Goal: Transaction & Acquisition: Book appointment/travel/reservation

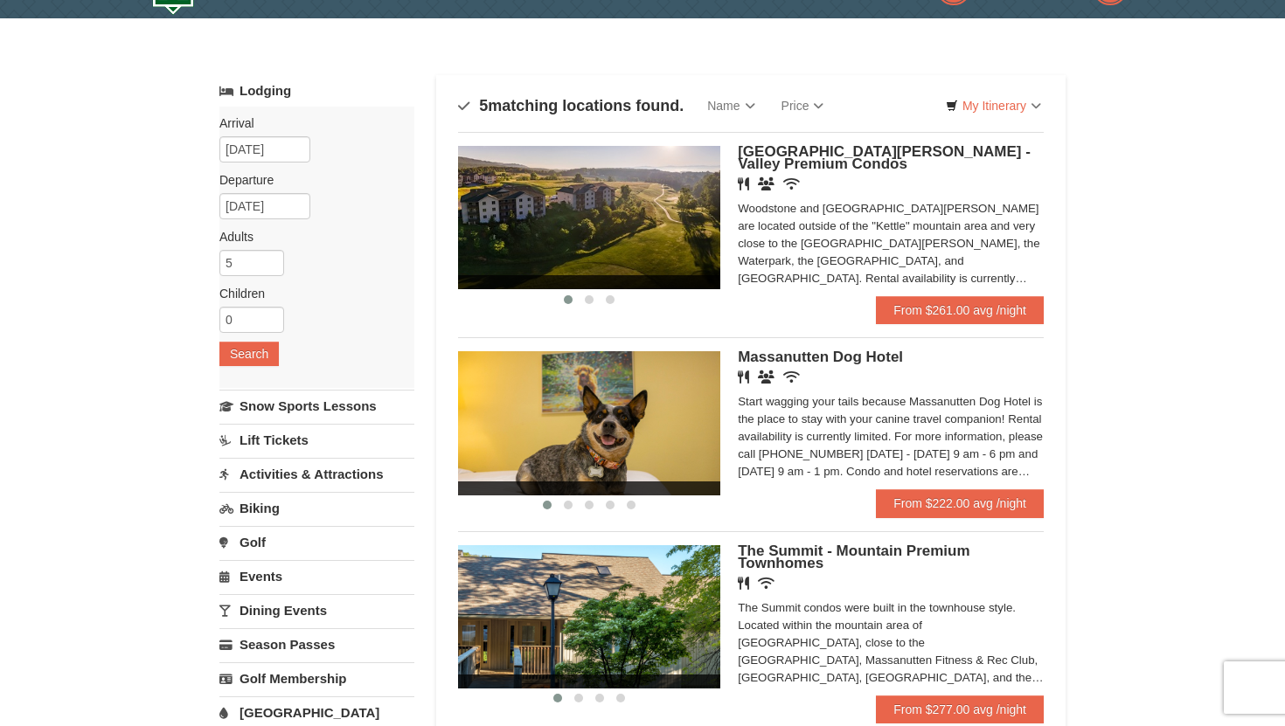
scroll to position [45, 0]
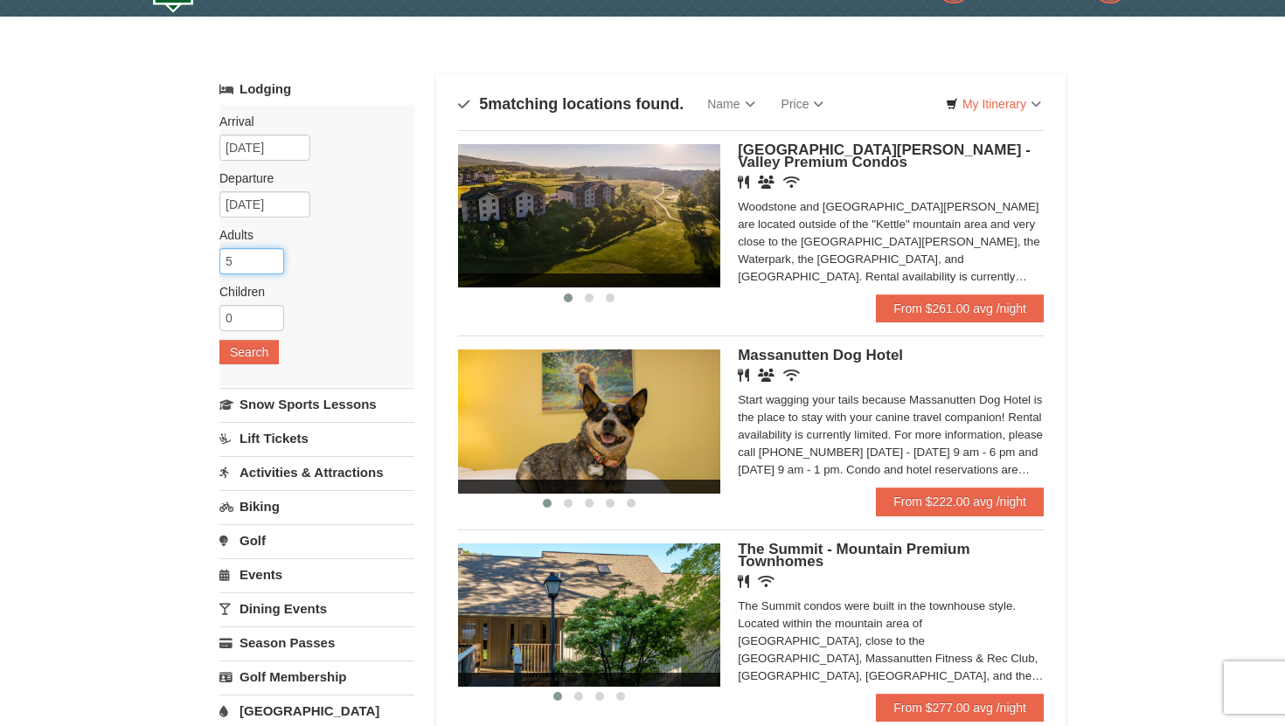
click at [261, 258] on input "5" at bounding box center [251, 261] width 65 height 26
type input "12"
click at [257, 355] on button "Search" at bounding box center [248, 352] width 59 height 24
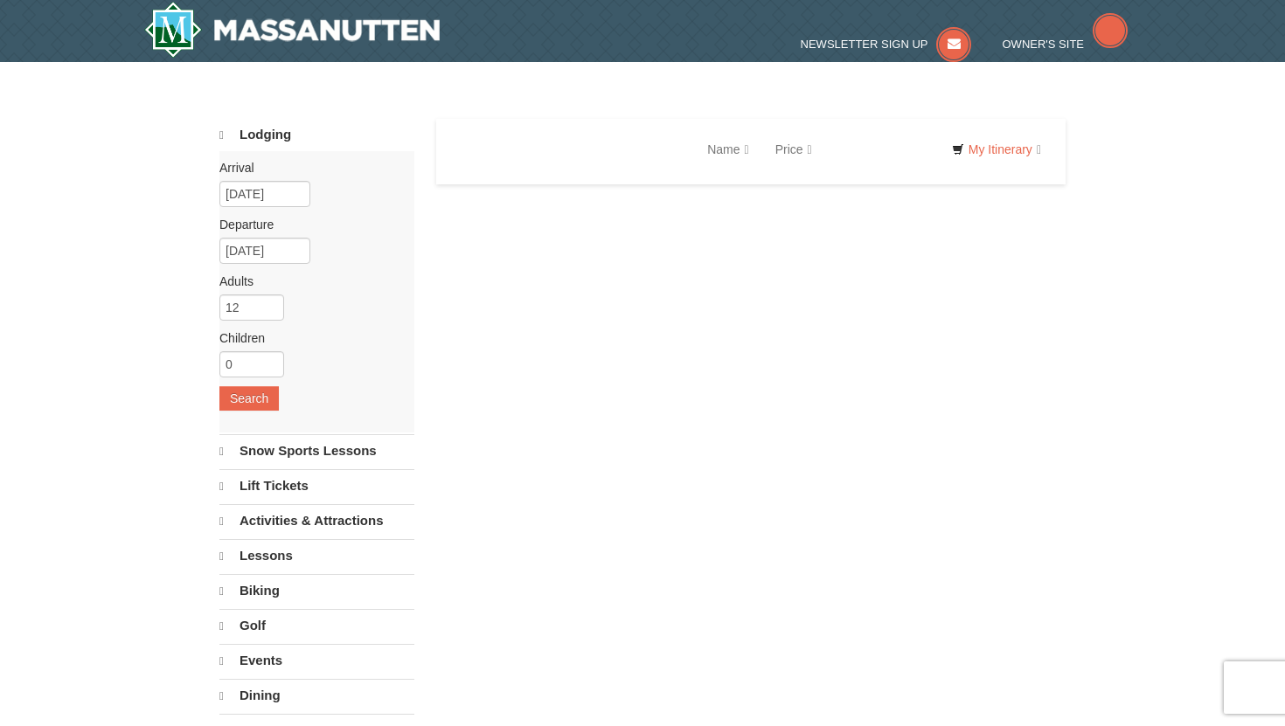
select select "9"
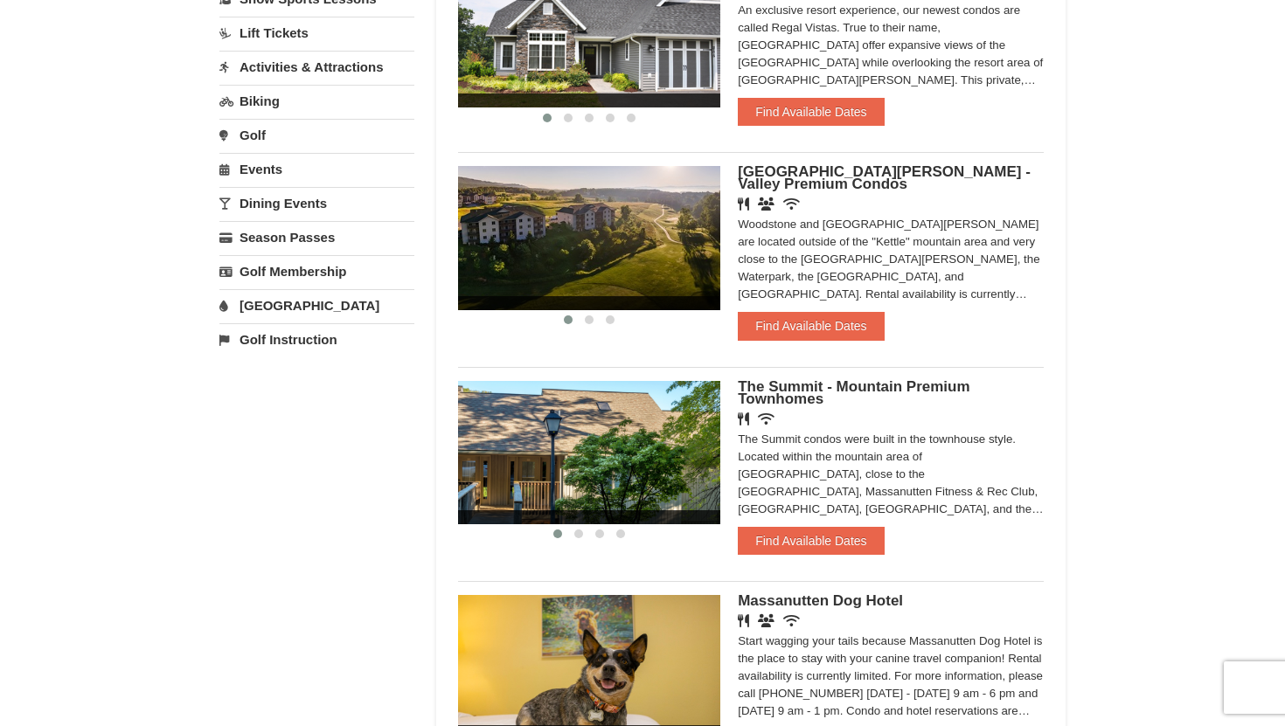
scroll to position [452, 0]
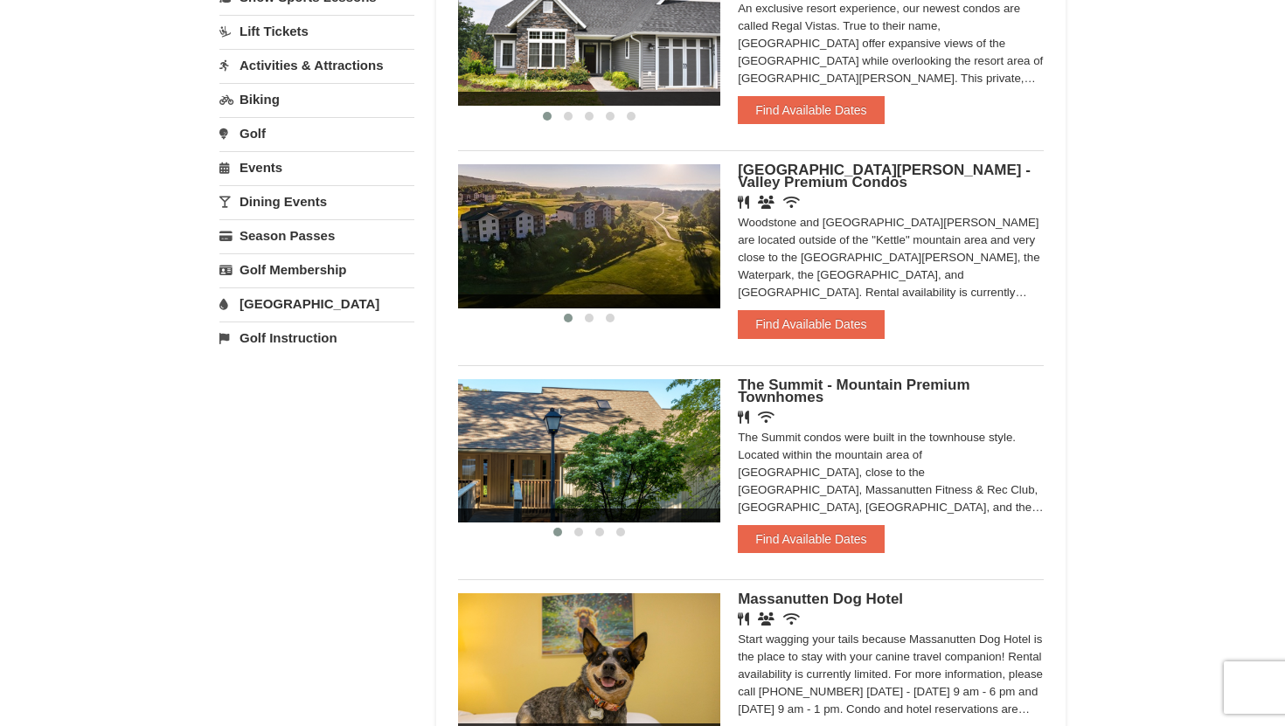
click at [589, 233] on img at bounding box center [589, 235] width 262 height 143
click at [632, 328] on div "‹ › [GEOGRAPHIC_DATA][PERSON_NAME] - Valley Premium Condos Restaurant Banquet F…" at bounding box center [751, 250] width 586 height 201
click at [801, 333] on button "Find Available Dates" at bounding box center [811, 324] width 146 height 28
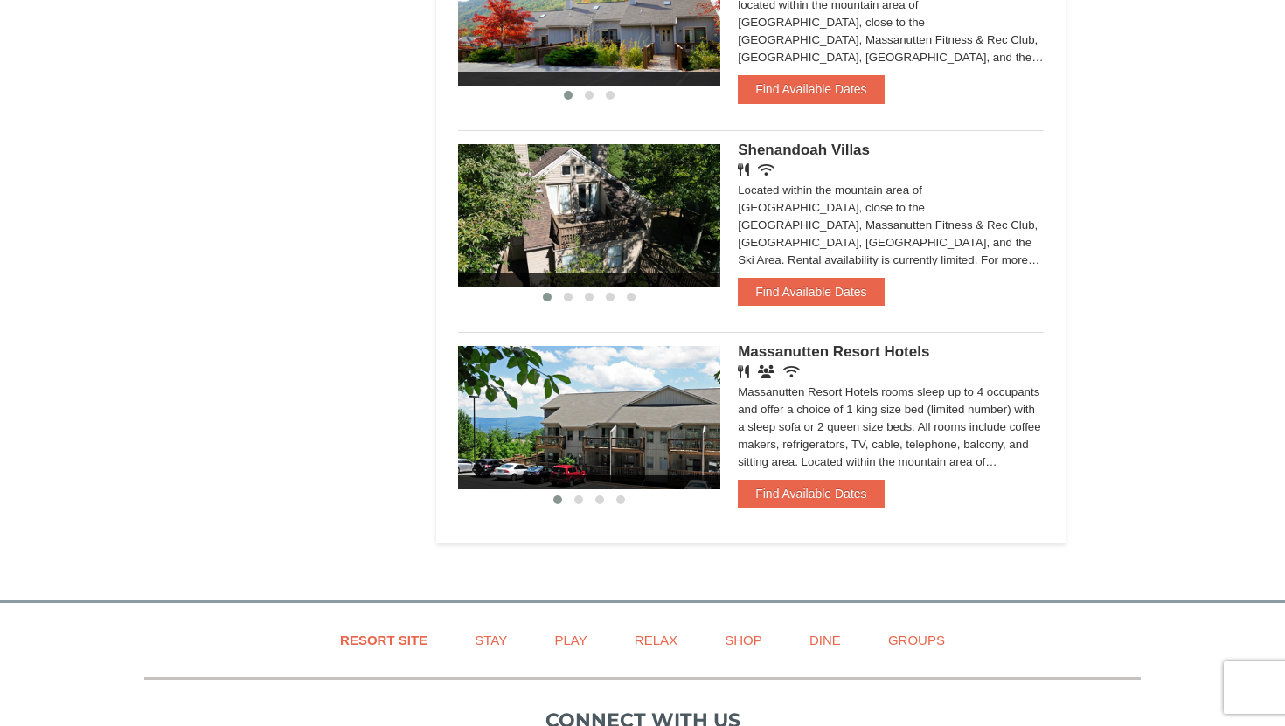
scroll to position [1615, 0]
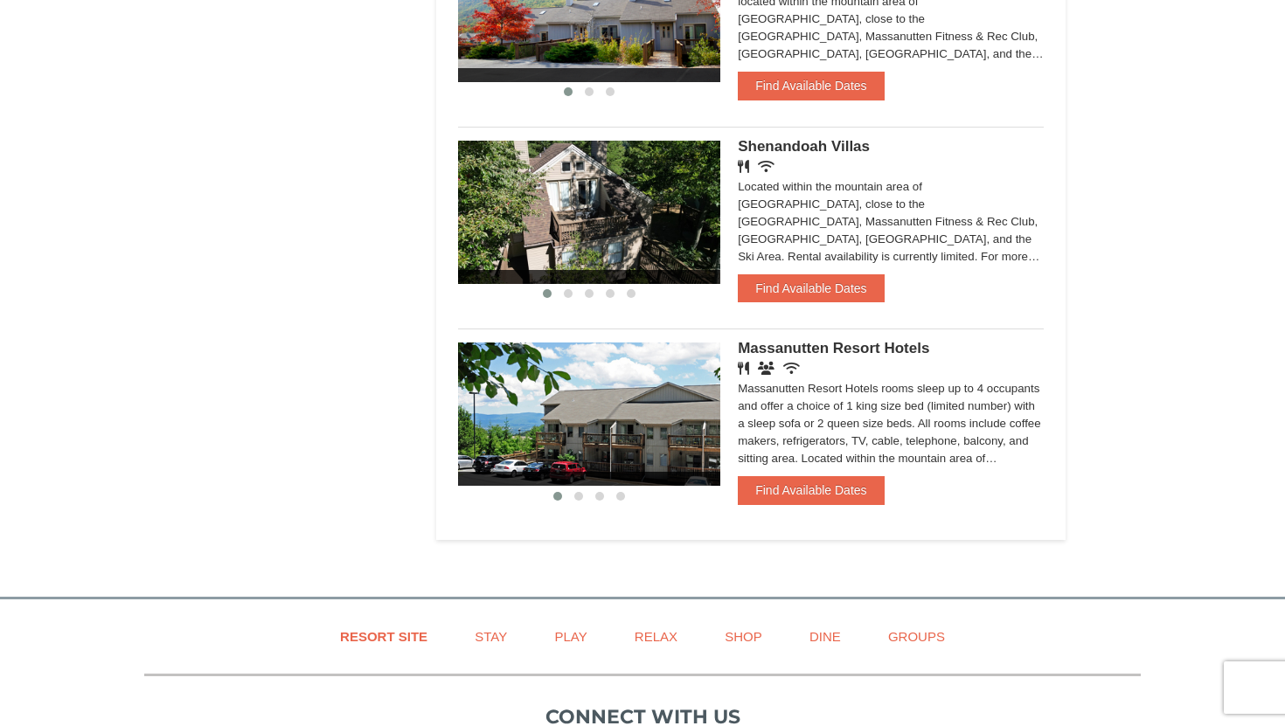
click at [849, 340] on span "Massanutten Resort Hotels" at bounding box center [833, 348] width 191 height 17
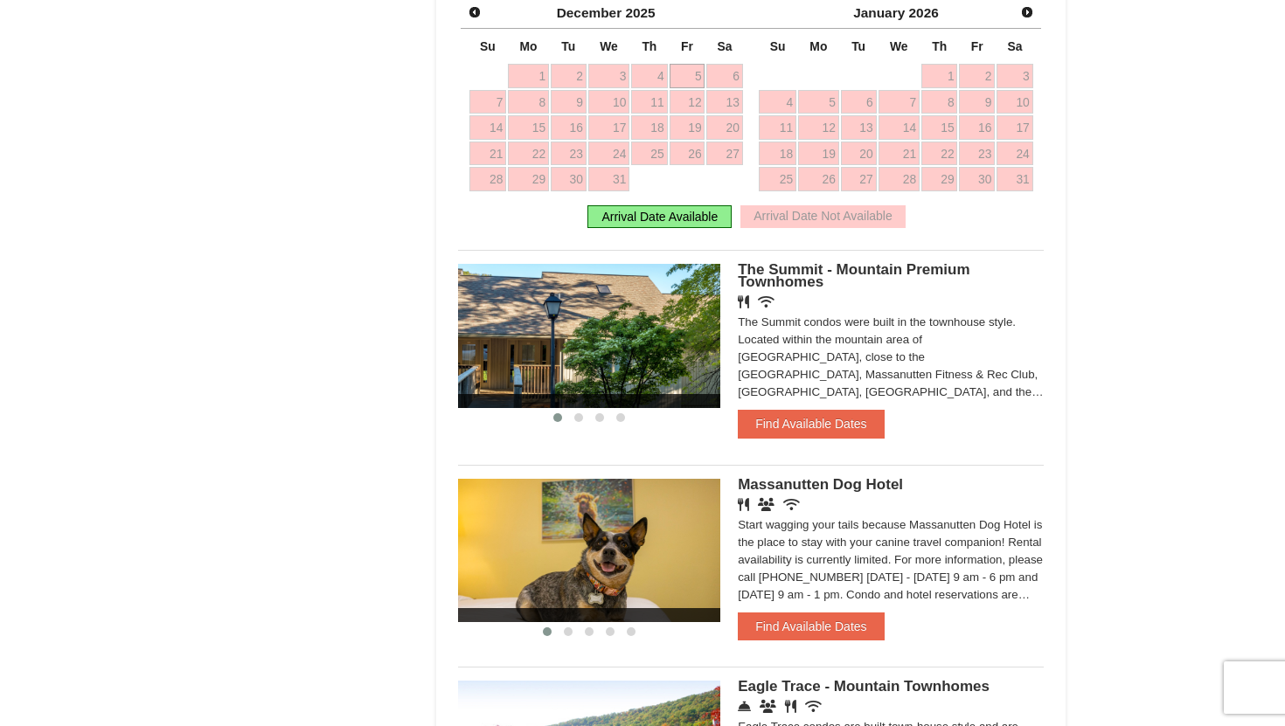
scroll to position [788, 0]
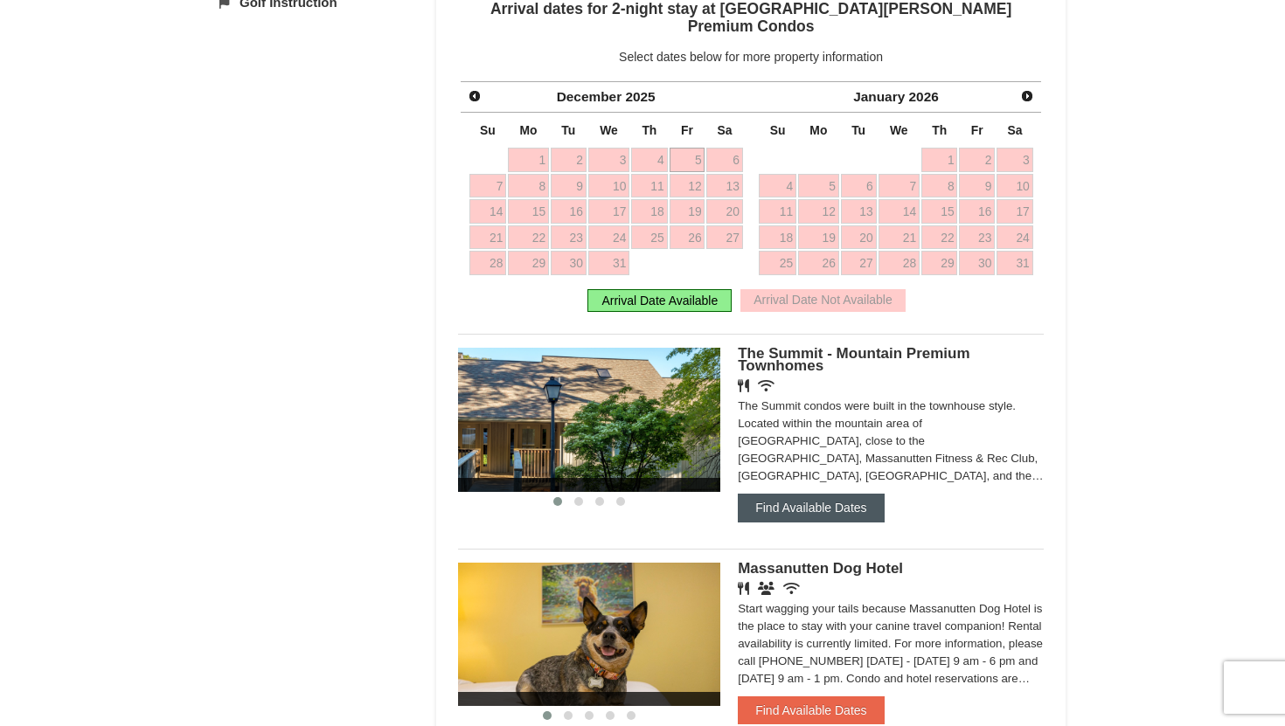
click at [807, 504] on button "Find Available Dates" at bounding box center [811, 508] width 146 height 28
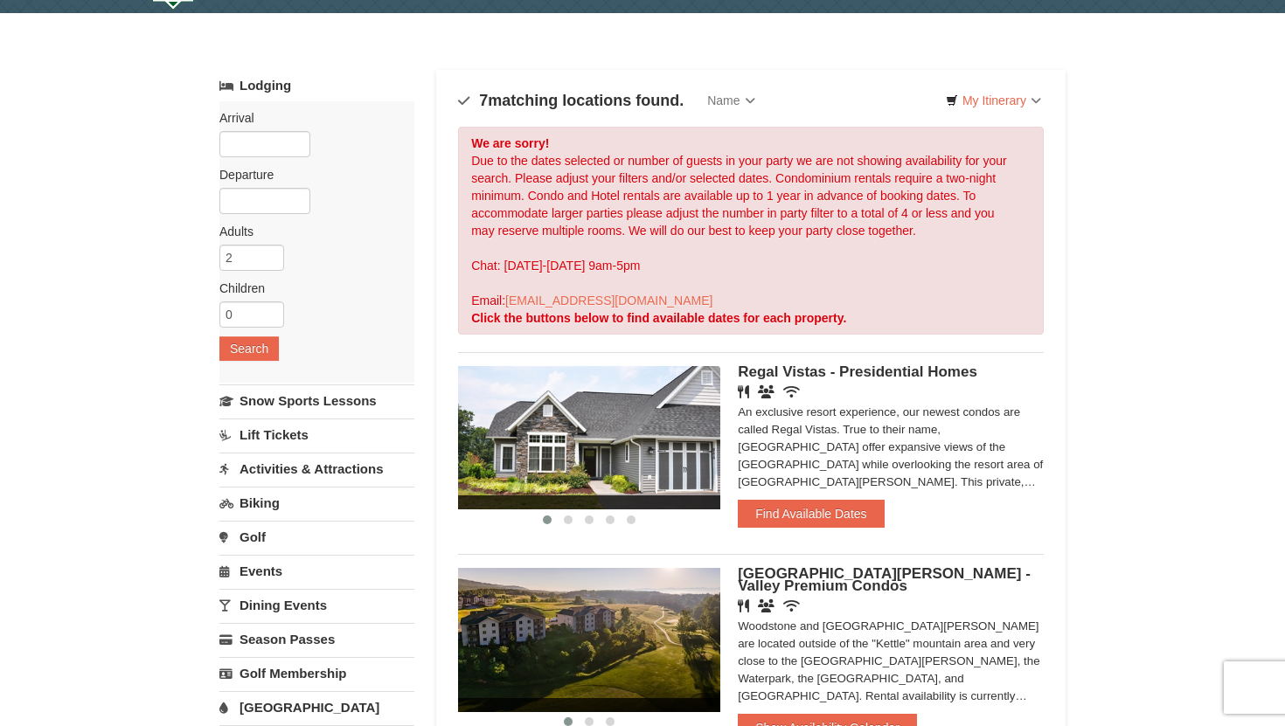
scroll to position [32, 0]
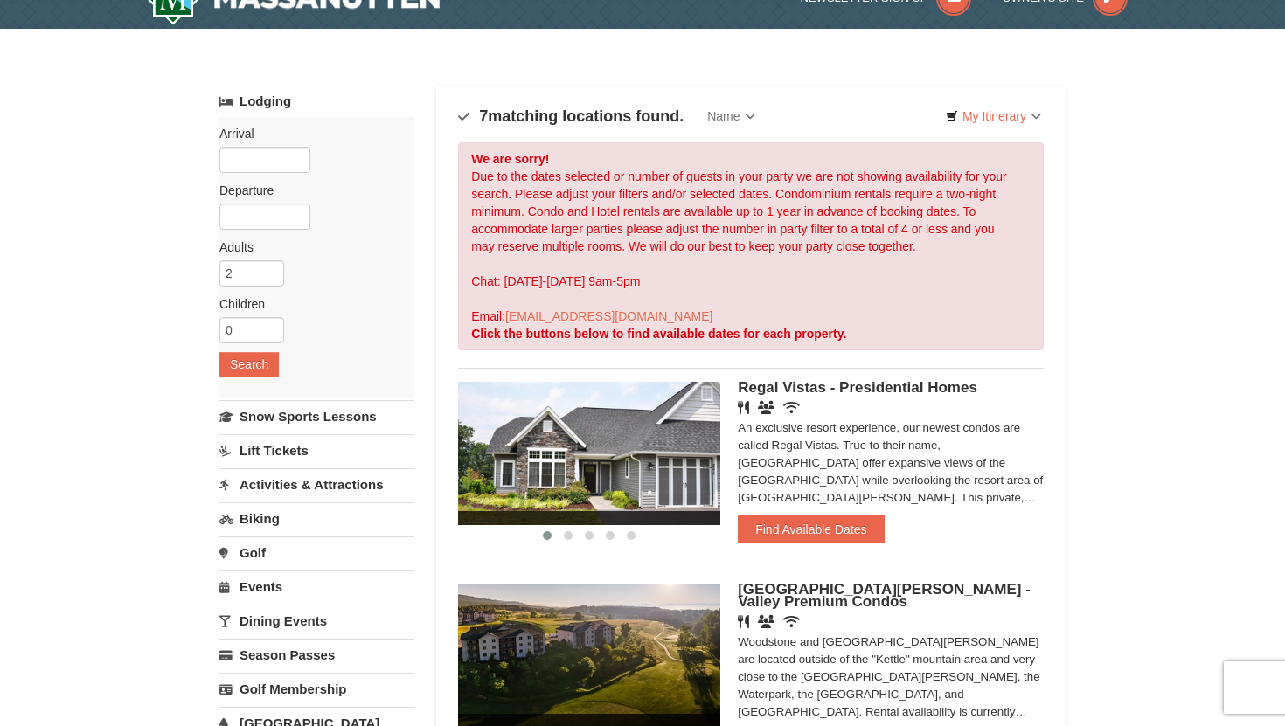
click at [850, 393] on span "Regal Vistas - Presidential Homes" at bounding box center [858, 387] width 240 height 17
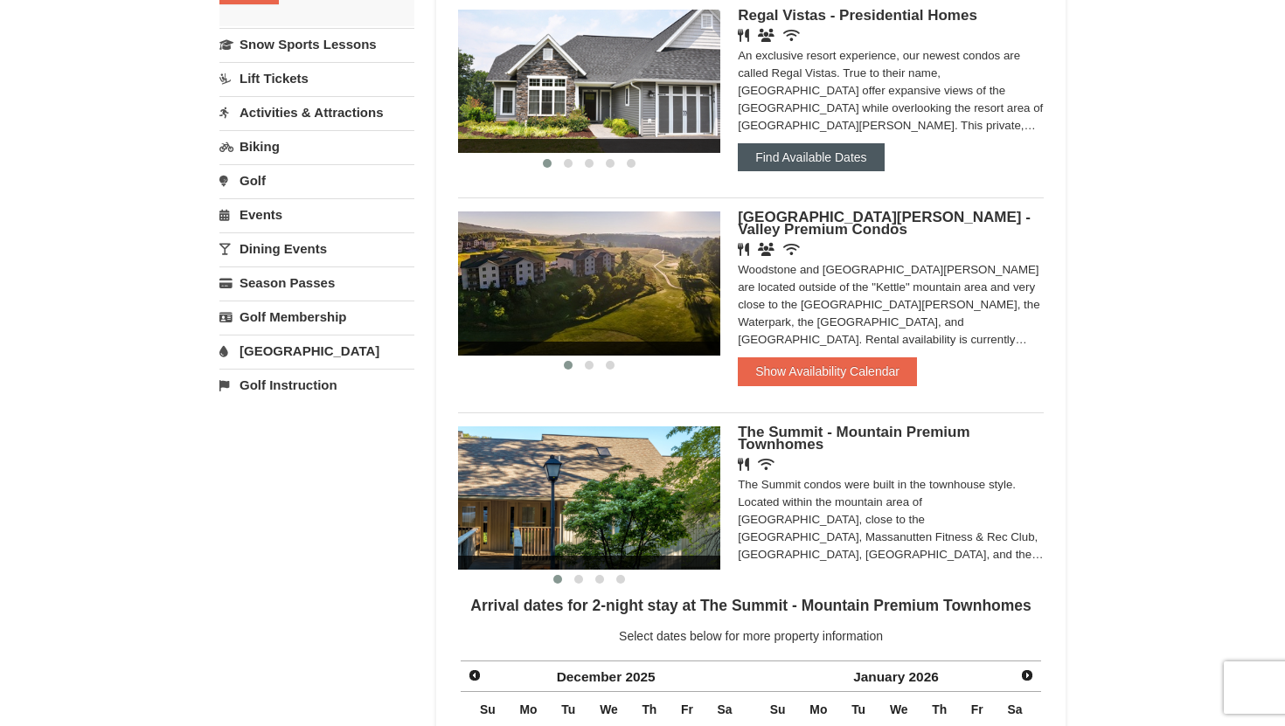
scroll to position [412, 0]
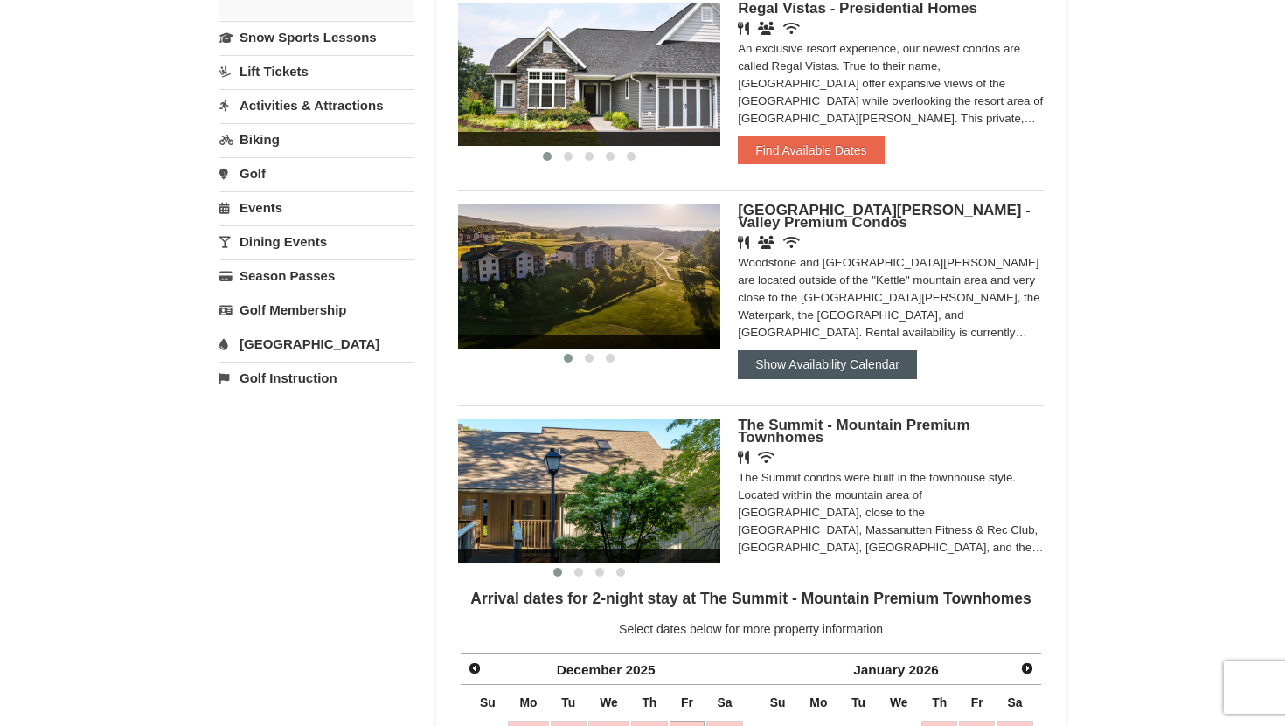
click at [862, 366] on button "Show Availability Calendar" at bounding box center [827, 365] width 179 height 28
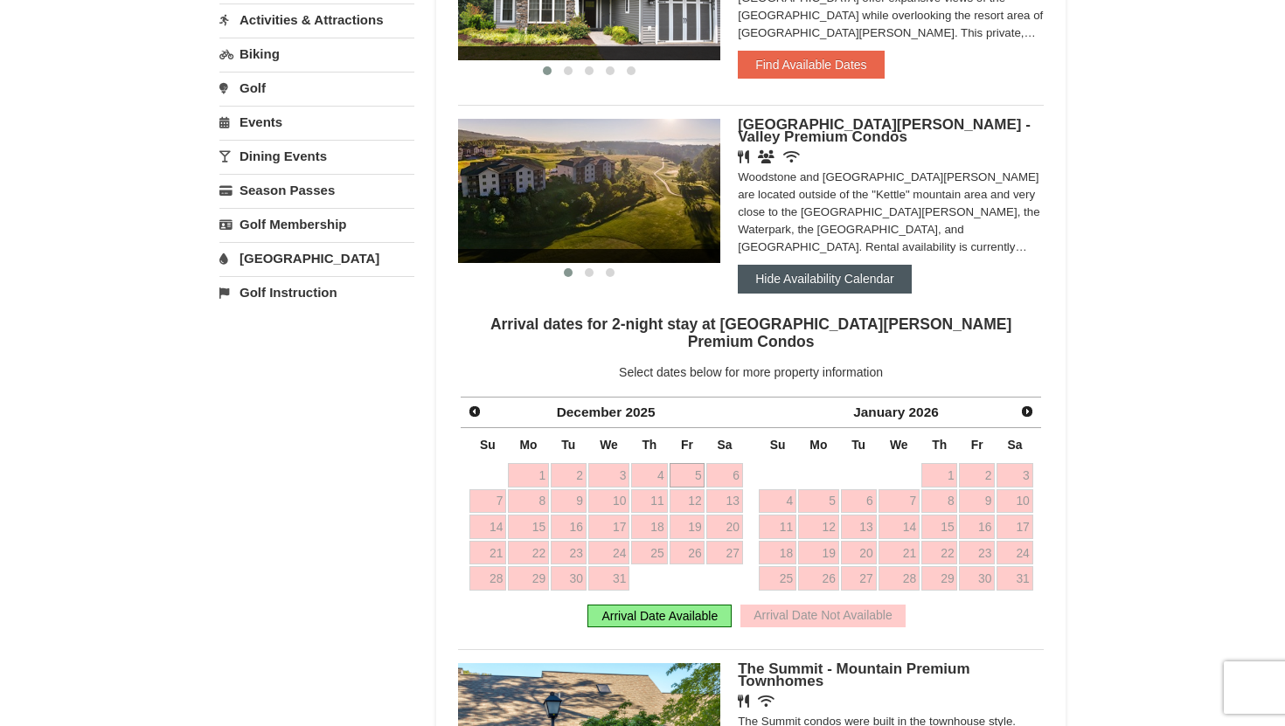
scroll to position [511, 0]
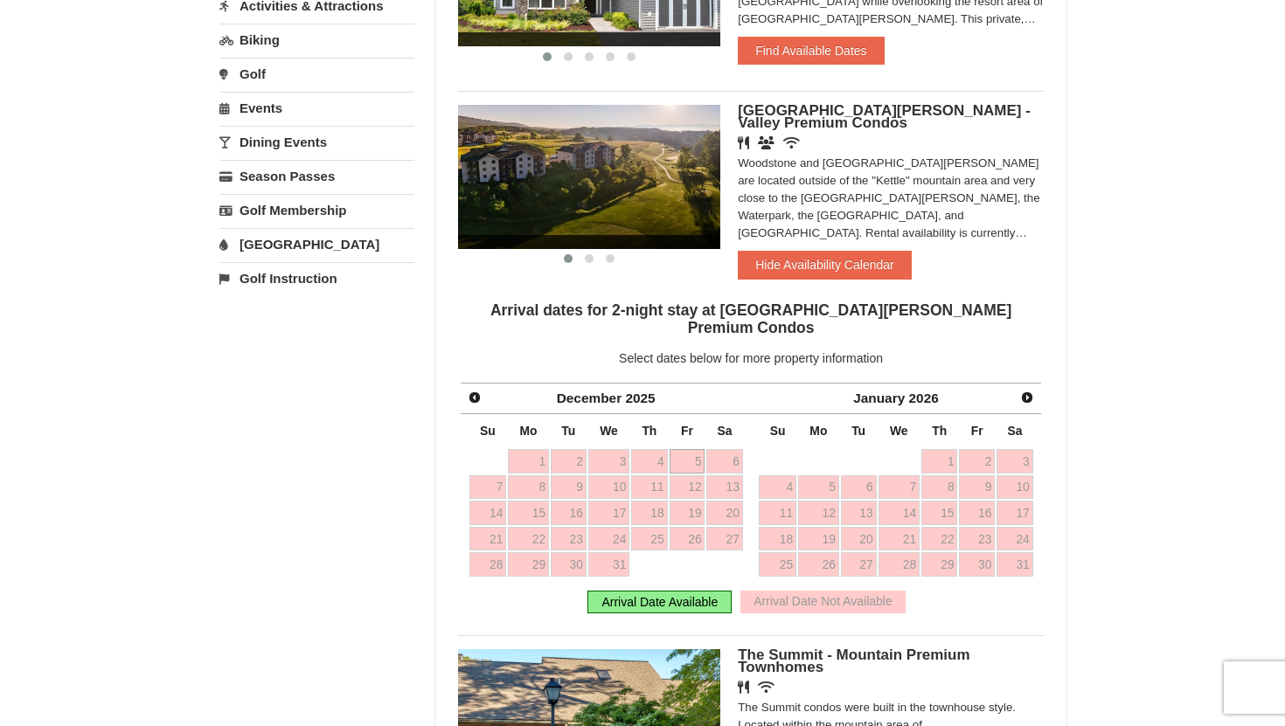
click at [686, 451] on link "5" at bounding box center [688, 461] width 36 height 24
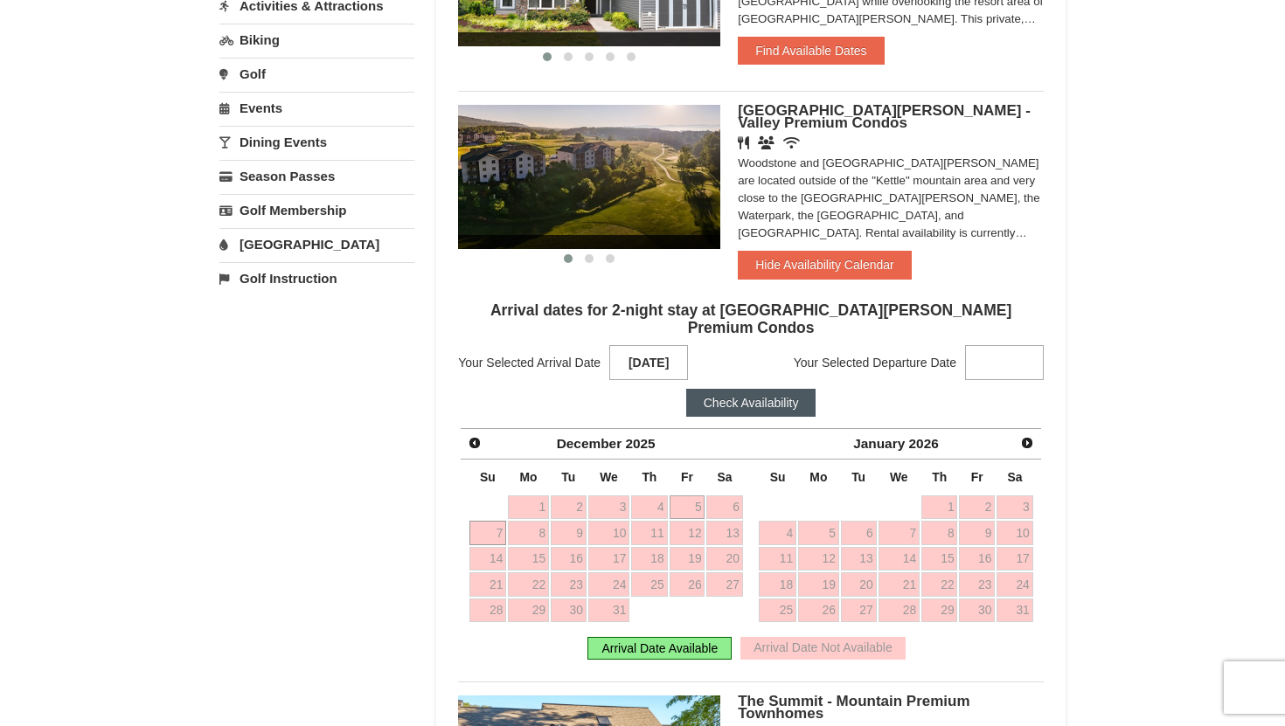
click at [504, 526] on link "7" at bounding box center [488, 533] width 38 height 24
click at [684, 648] on div "Arrival Date Available Arrival Date Not Available" at bounding box center [751, 649] width 586 height 40
click at [684, 638] on div "Arrival Date Available" at bounding box center [659, 648] width 144 height 23
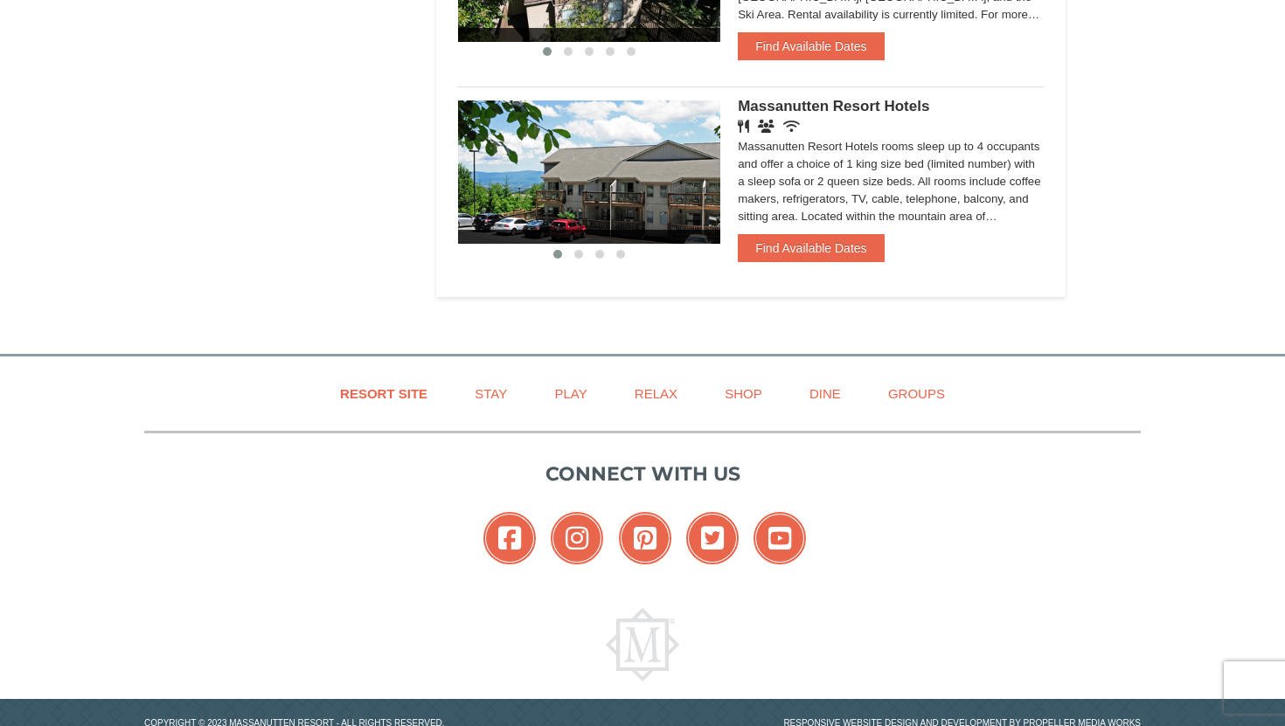
scroll to position [2218, 0]
